Goal: Check status: Check status

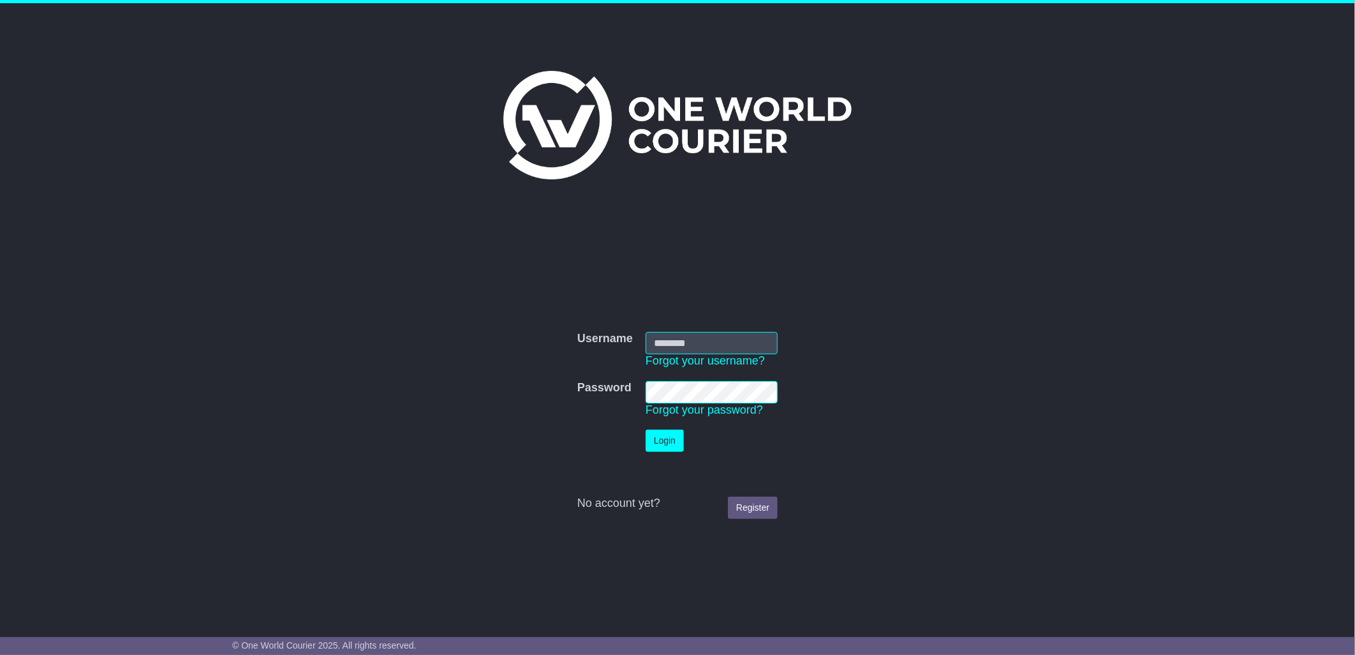
type input "****"
drag, startPoint x: 665, startPoint y: 441, endPoint x: 667, endPoint y: 435, distance: 6.7
click at [664, 438] on button "Login" at bounding box center [665, 440] width 38 height 22
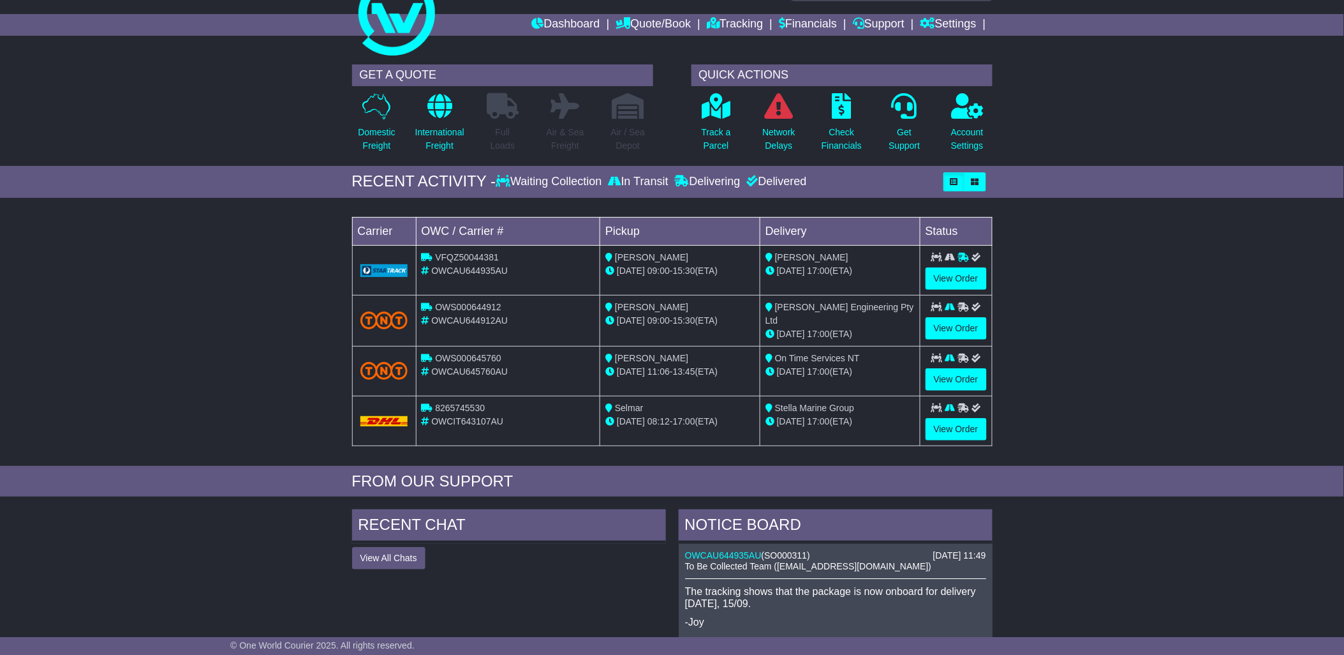
scroll to position [27, 0]
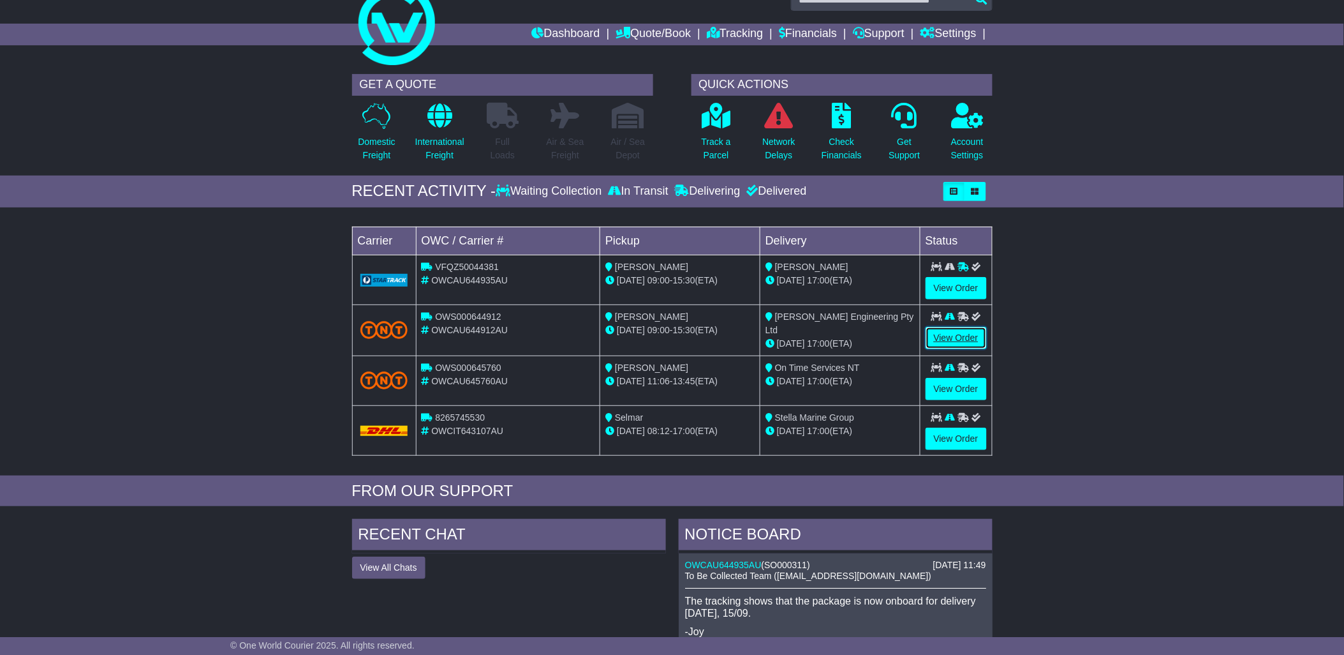
click at [964, 333] on link "View Order" at bounding box center [956, 338] width 61 height 22
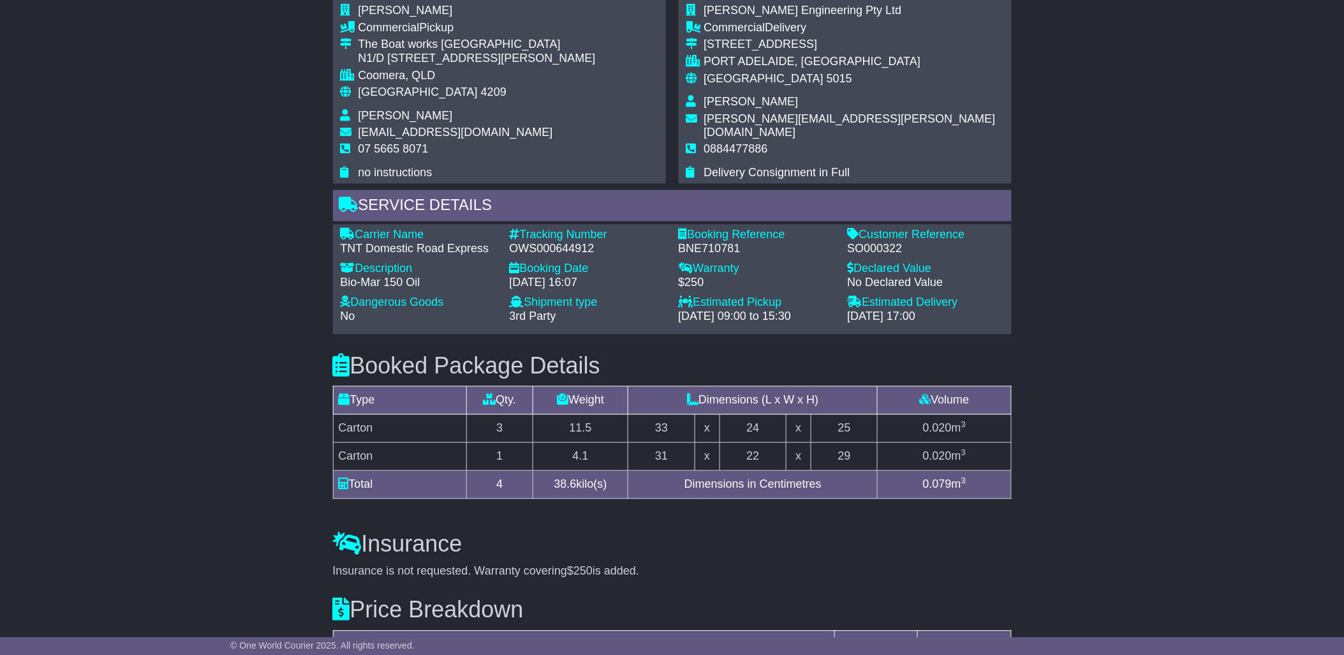
scroll to position [715, 0]
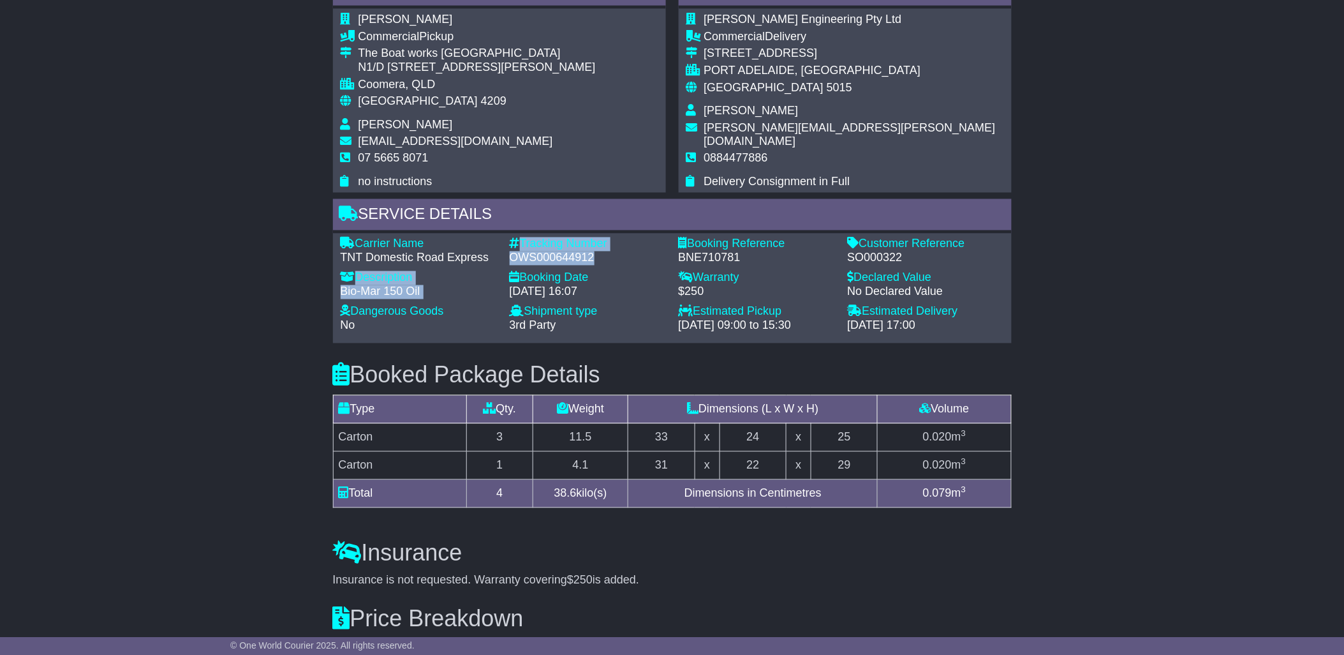
drag, startPoint x: 595, startPoint y: 251, endPoint x: 494, endPoint y: 251, distance: 101.4
click at [494, 251] on div "Carrier Name - TNT Domestic Road Express Description - Bio-Mar 150 Oil Tracking…" at bounding box center [672, 288] width 676 height 102
drag, startPoint x: 494, startPoint y: 251, endPoint x: 510, endPoint y: 247, distance: 17.2
click at [510, 251] on div "OWS000644912" at bounding box center [588, 258] width 156 height 14
drag, startPoint x: 510, startPoint y: 247, endPoint x: 591, endPoint y: 249, distance: 80.4
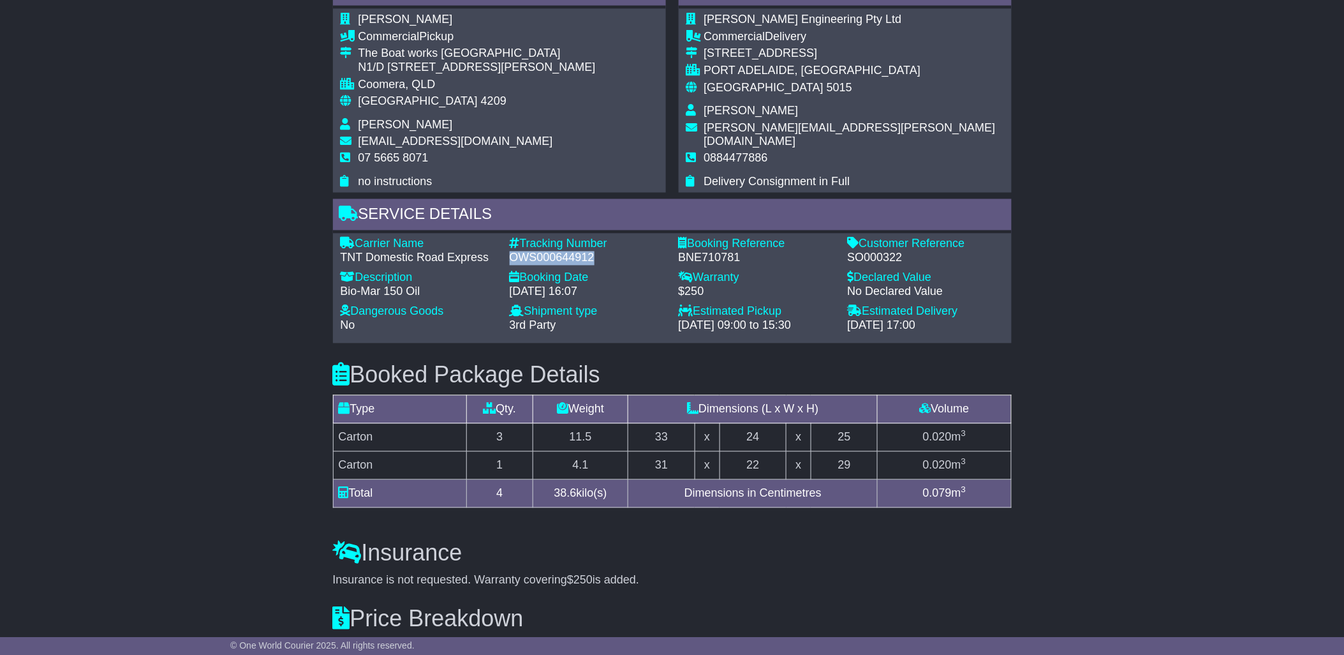
click at [591, 251] on div "OWS000644912" at bounding box center [588, 258] width 156 height 14
drag, startPoint x: 591, startPoint y: 249, endPoint x: 575, endPoint y: 255, distance: 17.2
copy div "OWS000644912"
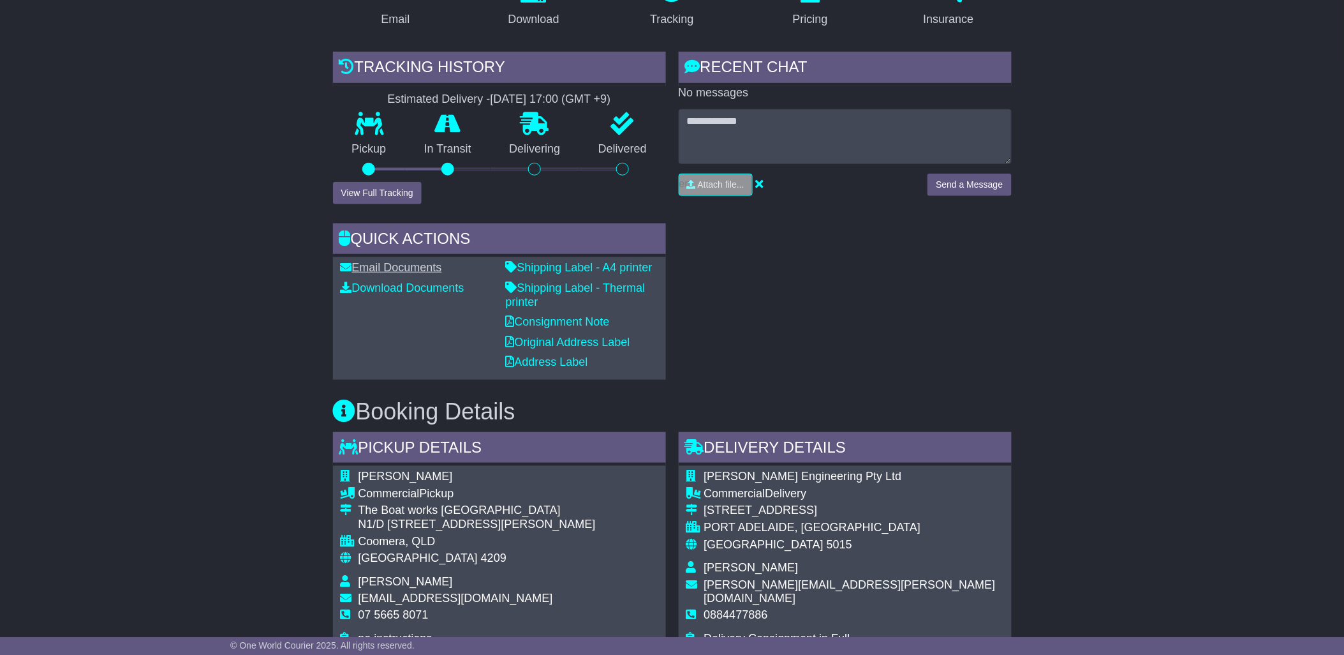
scroll to position [246, 0]
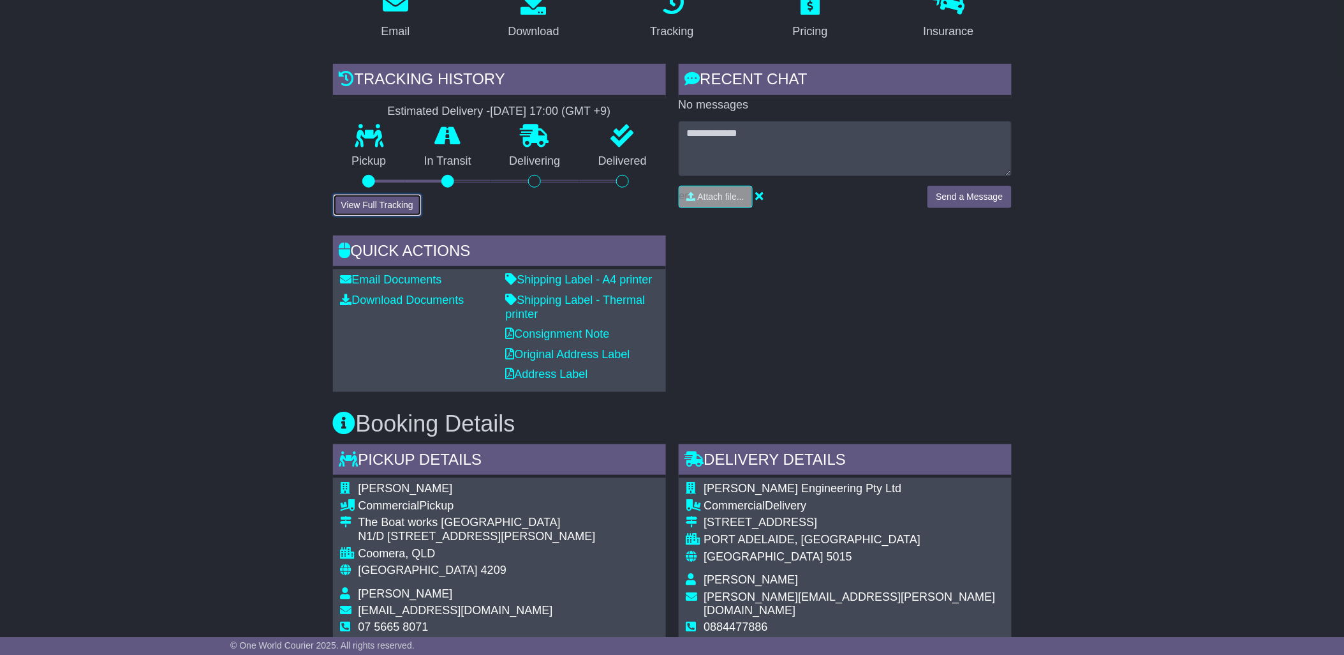
click at [387, 194] on button "View Full Tracking" at bounding box center [377, 205] width 89 height 22
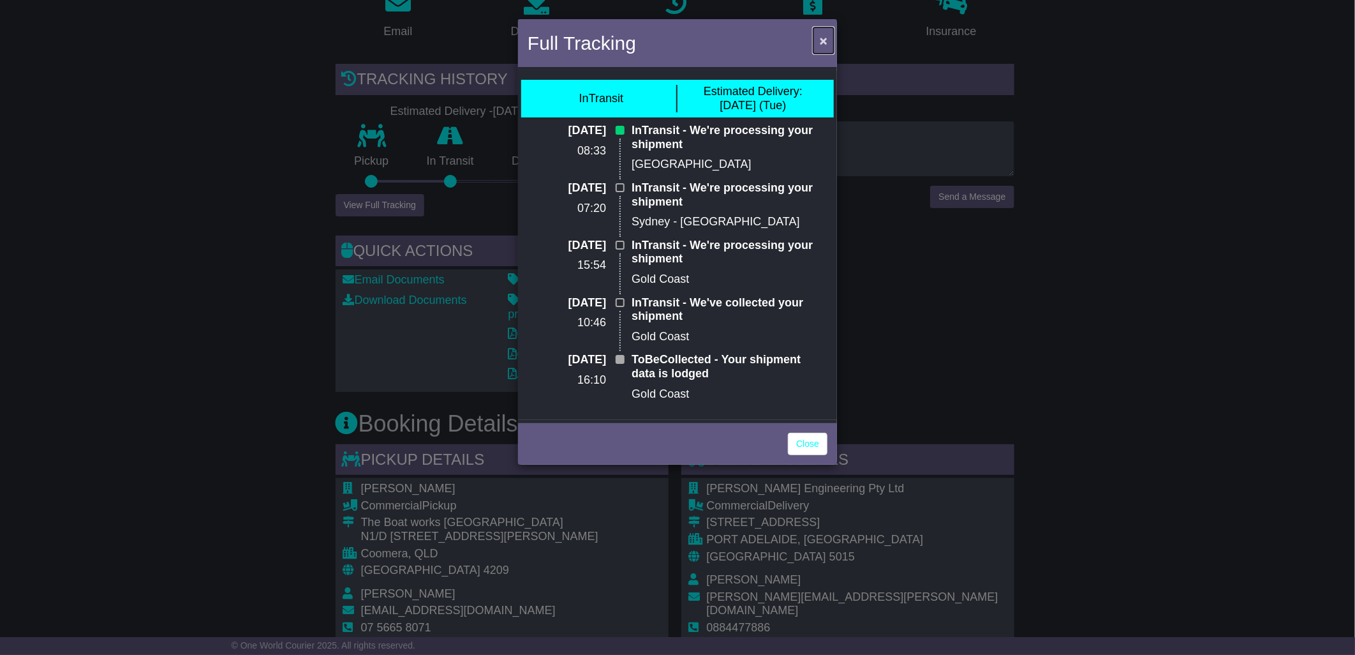
click at [826, 40] on span "×" at bounding box center [824, 40] width 8 height 15
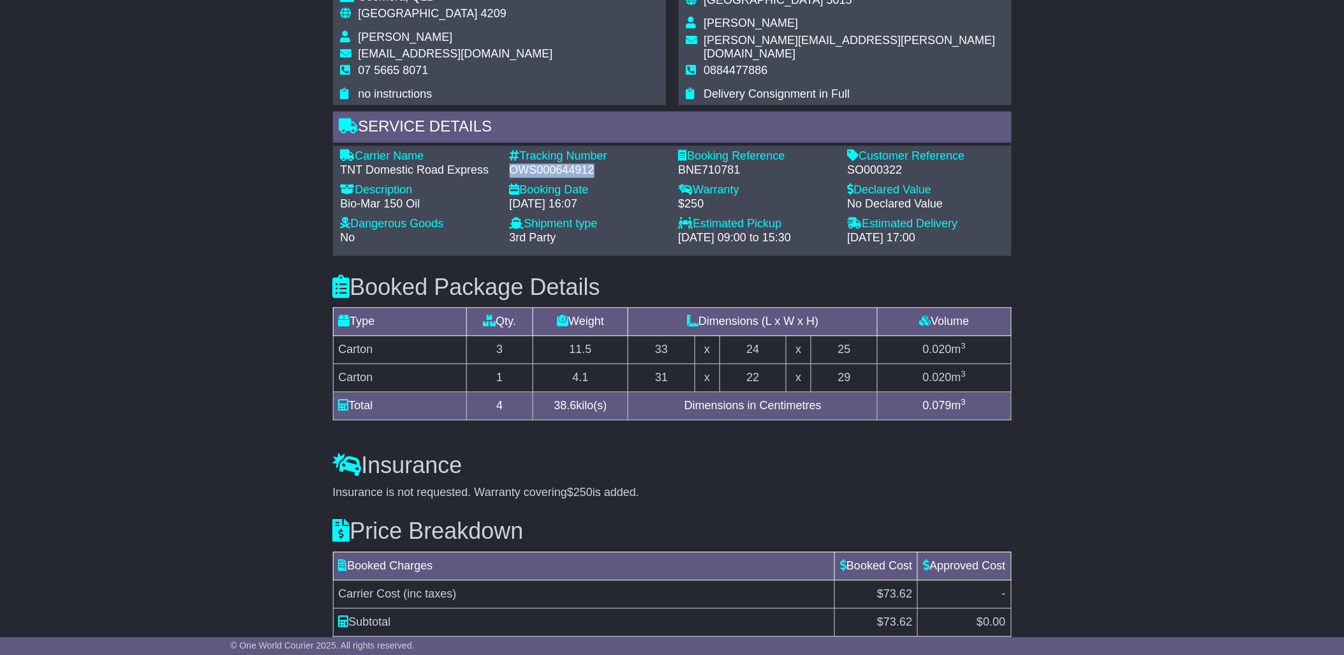
scroll to position [797, 0]
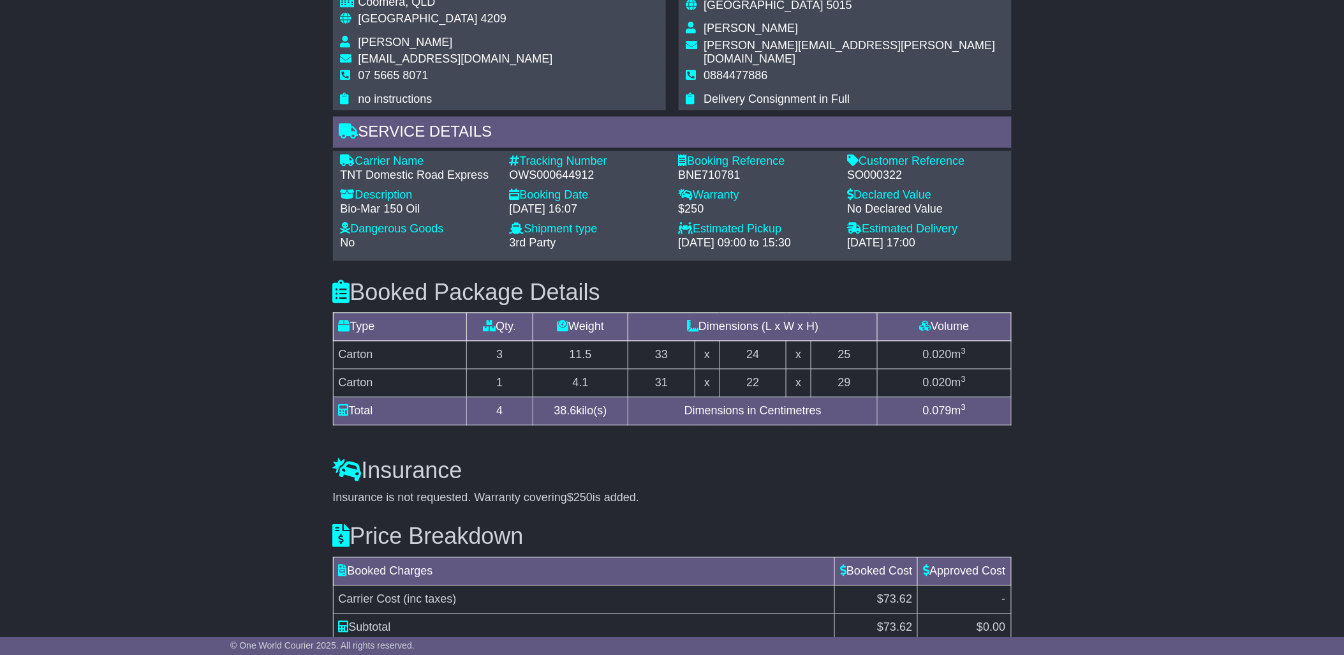
drag, startPoint x: 179, startPoint y: 183, endPoint x: 265, endPoint y: 158, distance: 89.0
click at [181, 182] on div "Email Download Tracking Pricing Insurance" at bounding box center [672, 72] width 1344 height 1291
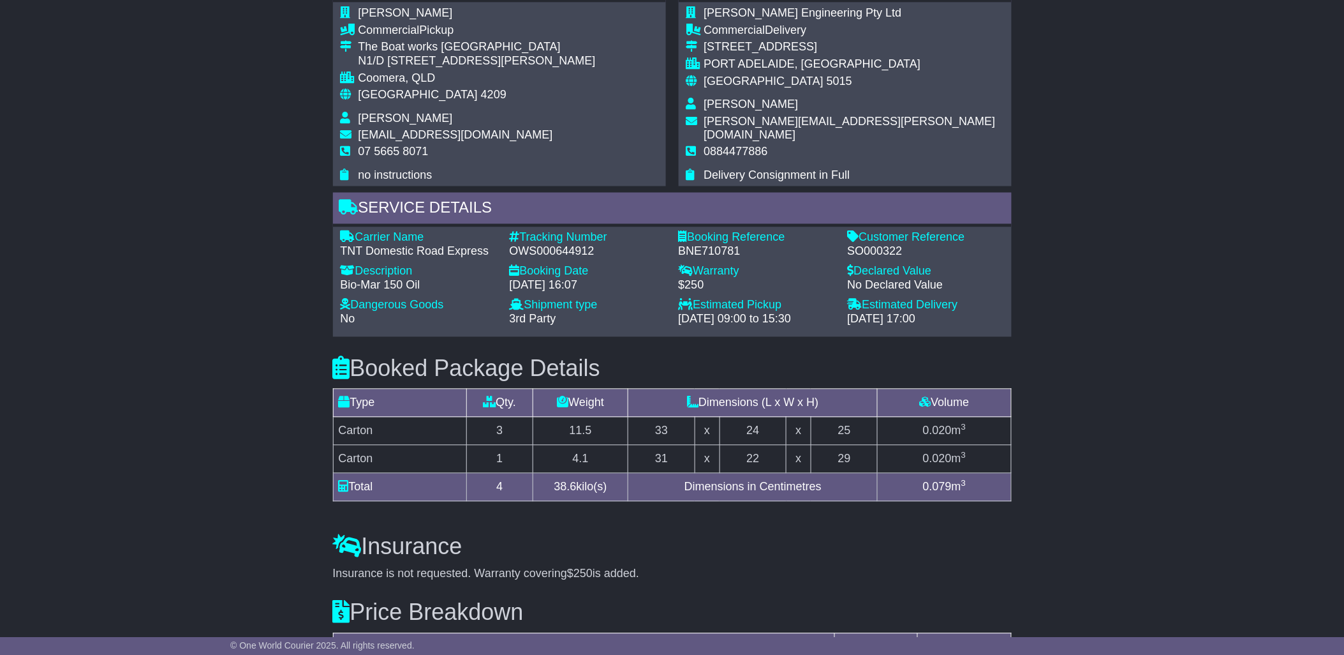
scroll to position [715, 0]
